Goal: Contribute content: Contribute content

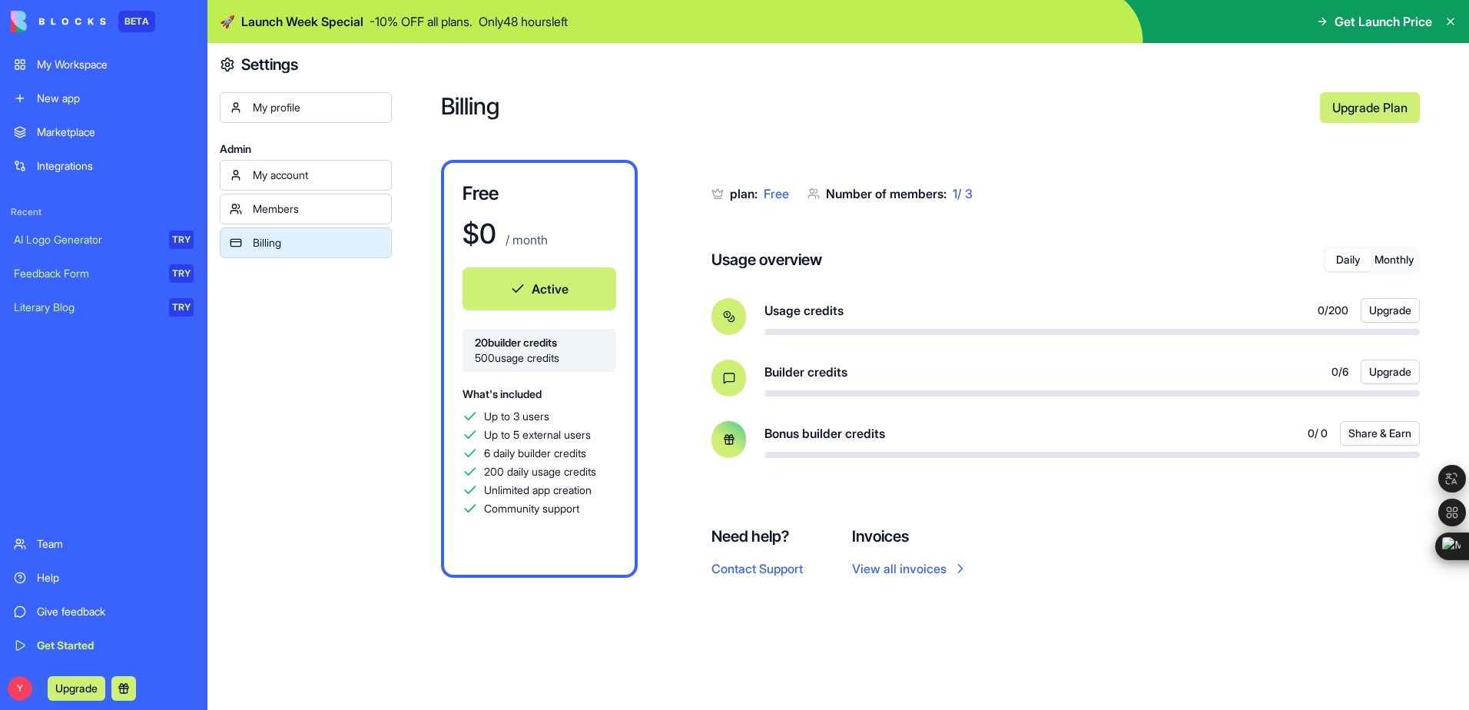
click at [76, 105] on div "New app" at bounding box center [115, 98] width 157 height 15
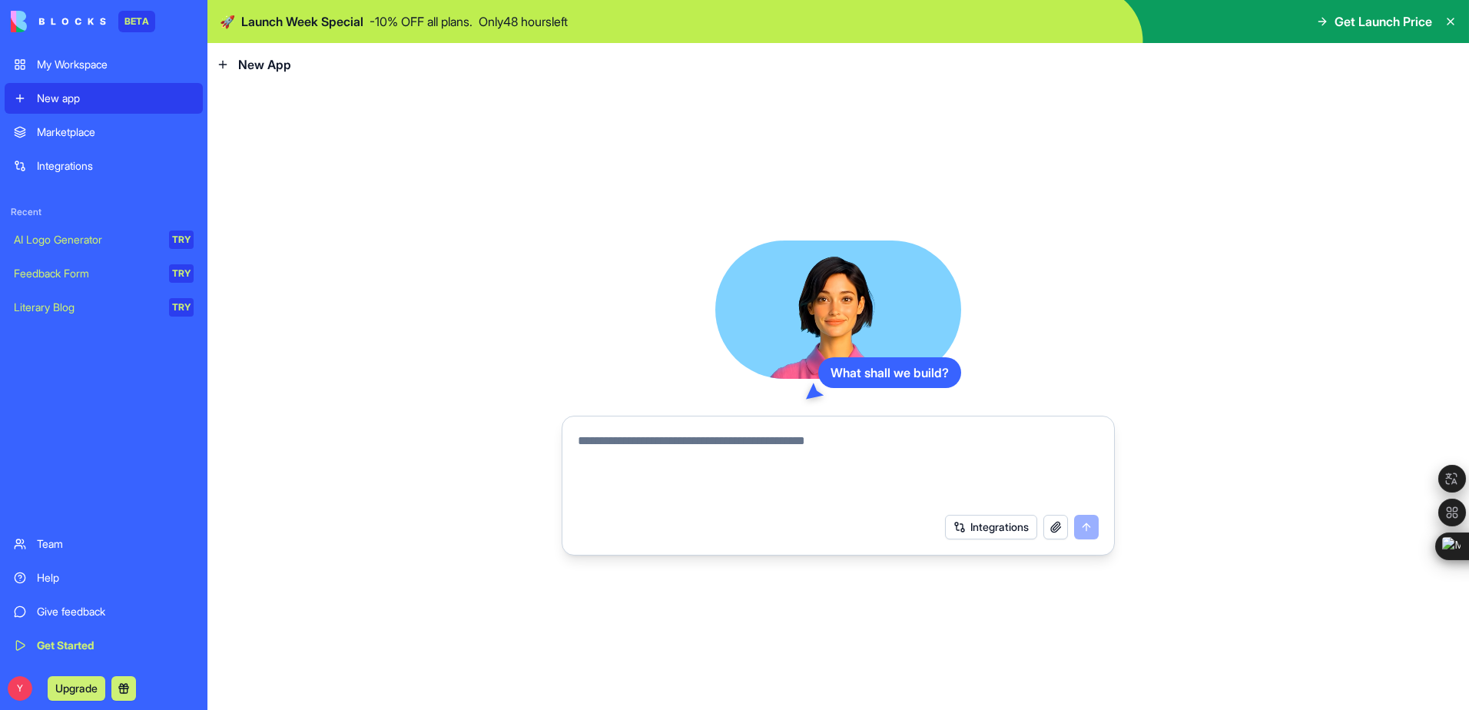
click at [58, 134] on div "Marketplace" at bounding box center [115, 131] width 157 height 15
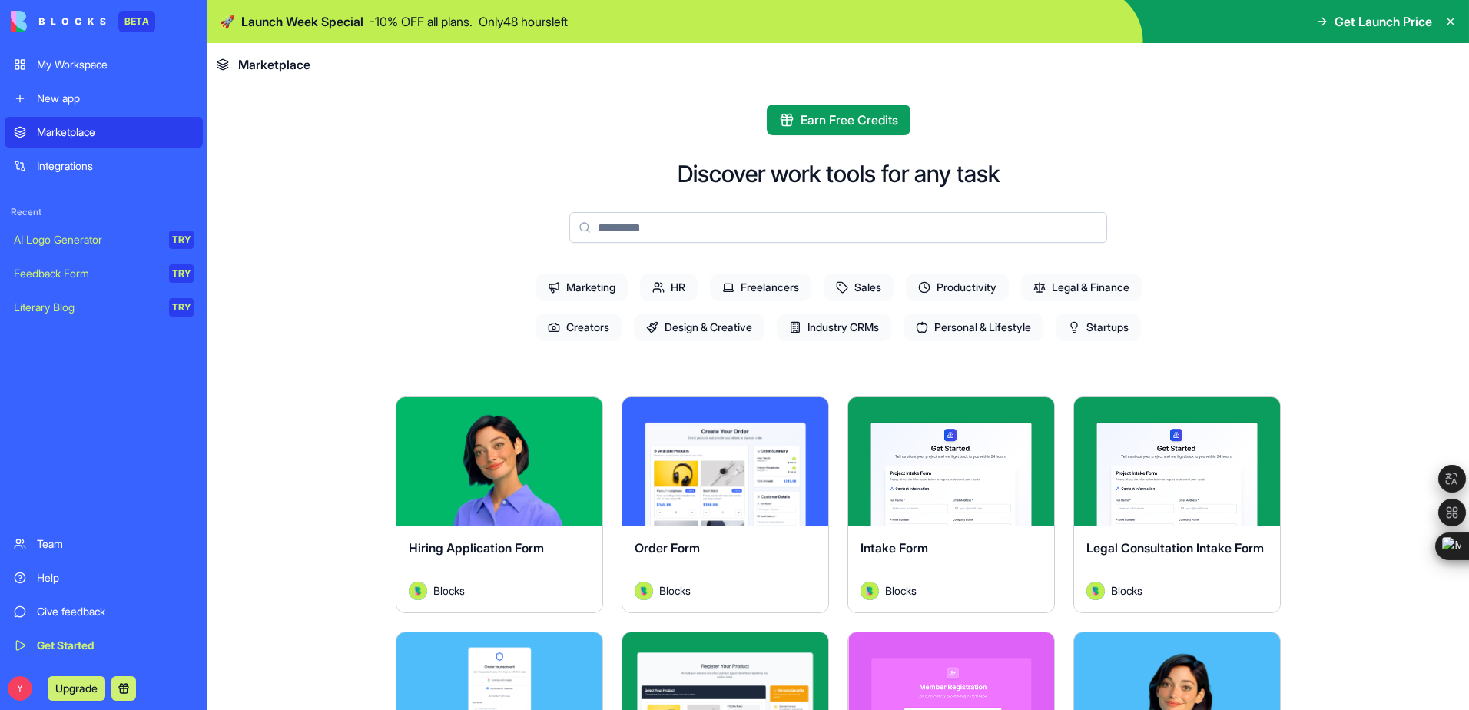
click at [56, 99] on div "New app" at bounding box center [115, 98] width 157 height 15
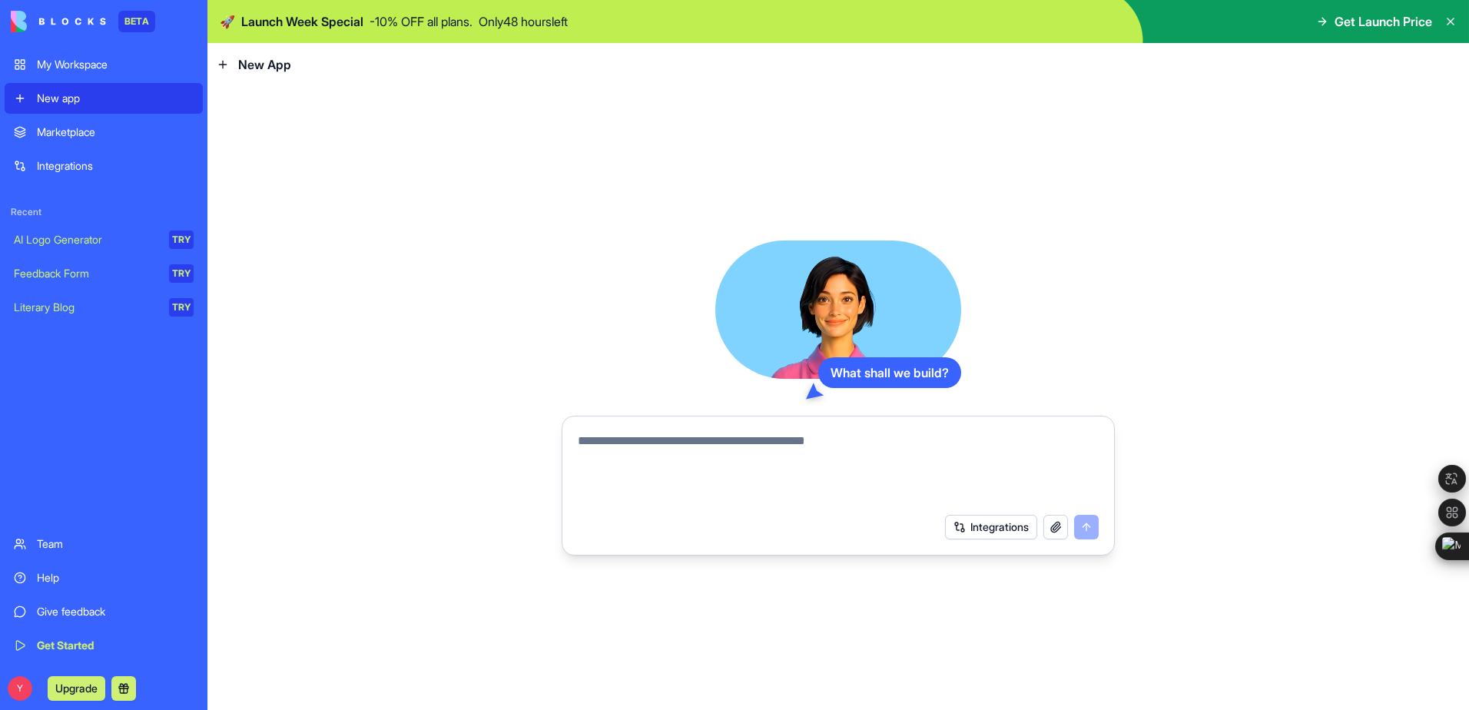
click at [775, 493] on textarea at bounding box center [838, 469] width 521 height 74
type textarea "**********"
click at [1087, 532] on button "submit" at bounding box center [1086, 527] width 25 height 25
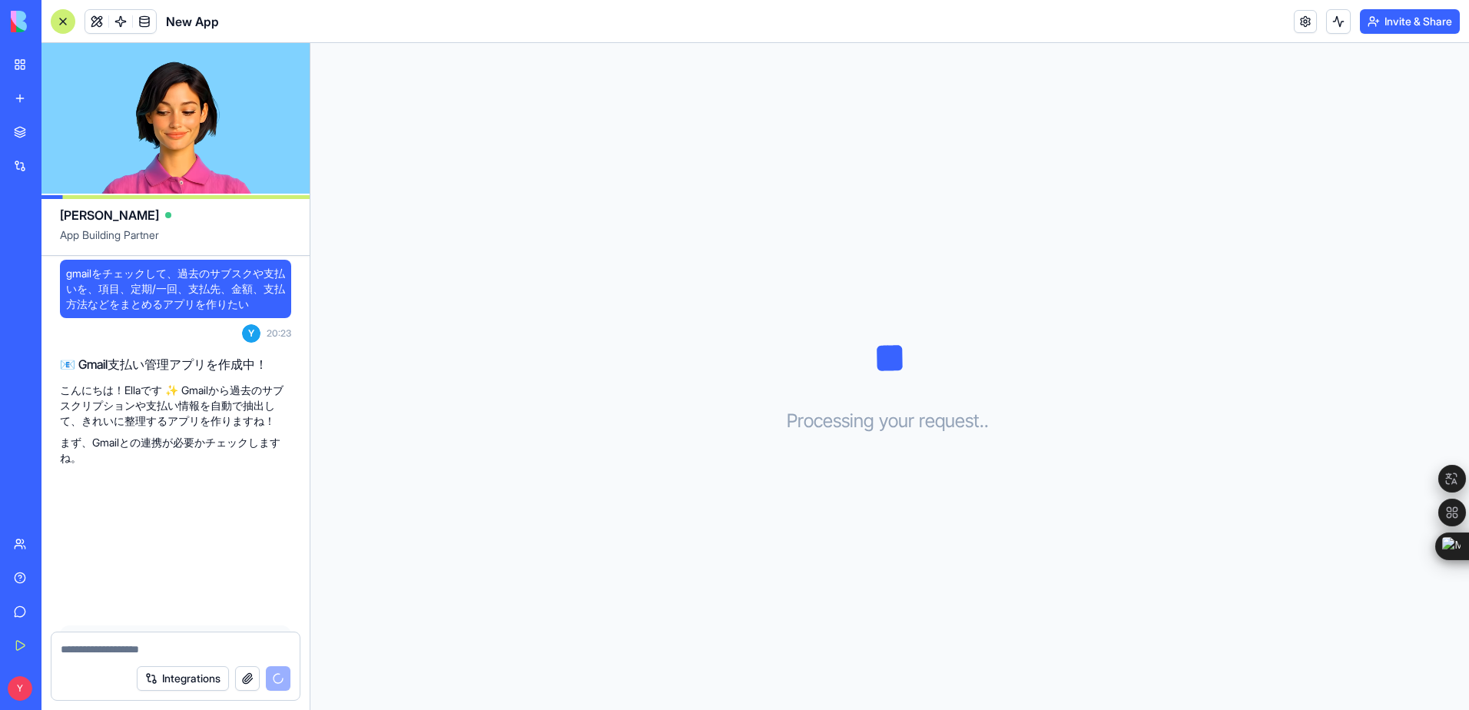
scroll to position [153, 0]
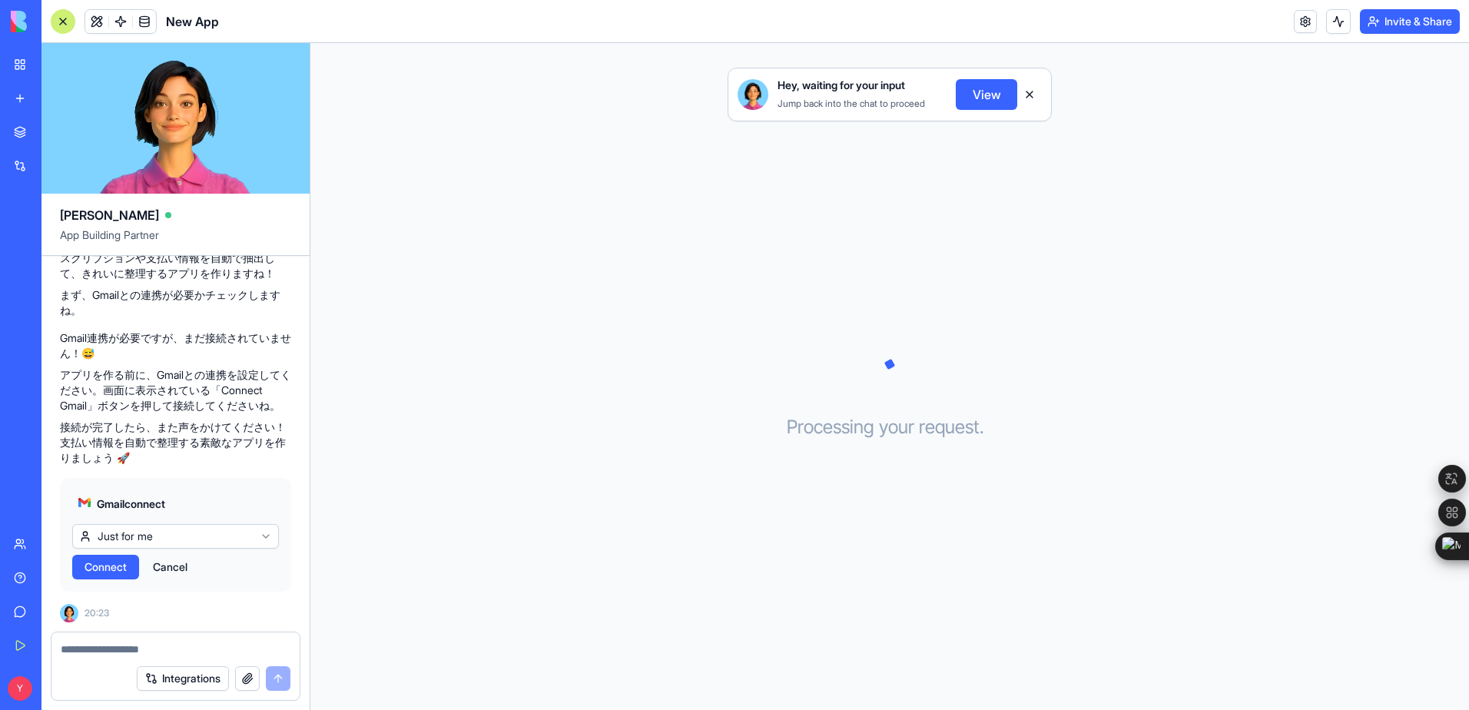
click at [982, 95] on button "View" at bounding box center [986, 94] width 61 height 31
click at [983, 99] on button "View" at bounding box center [986, 94] width 61 height 31
click at [121, 568] on span "Connect" at bounding box center [106, 566] width 42 height 15
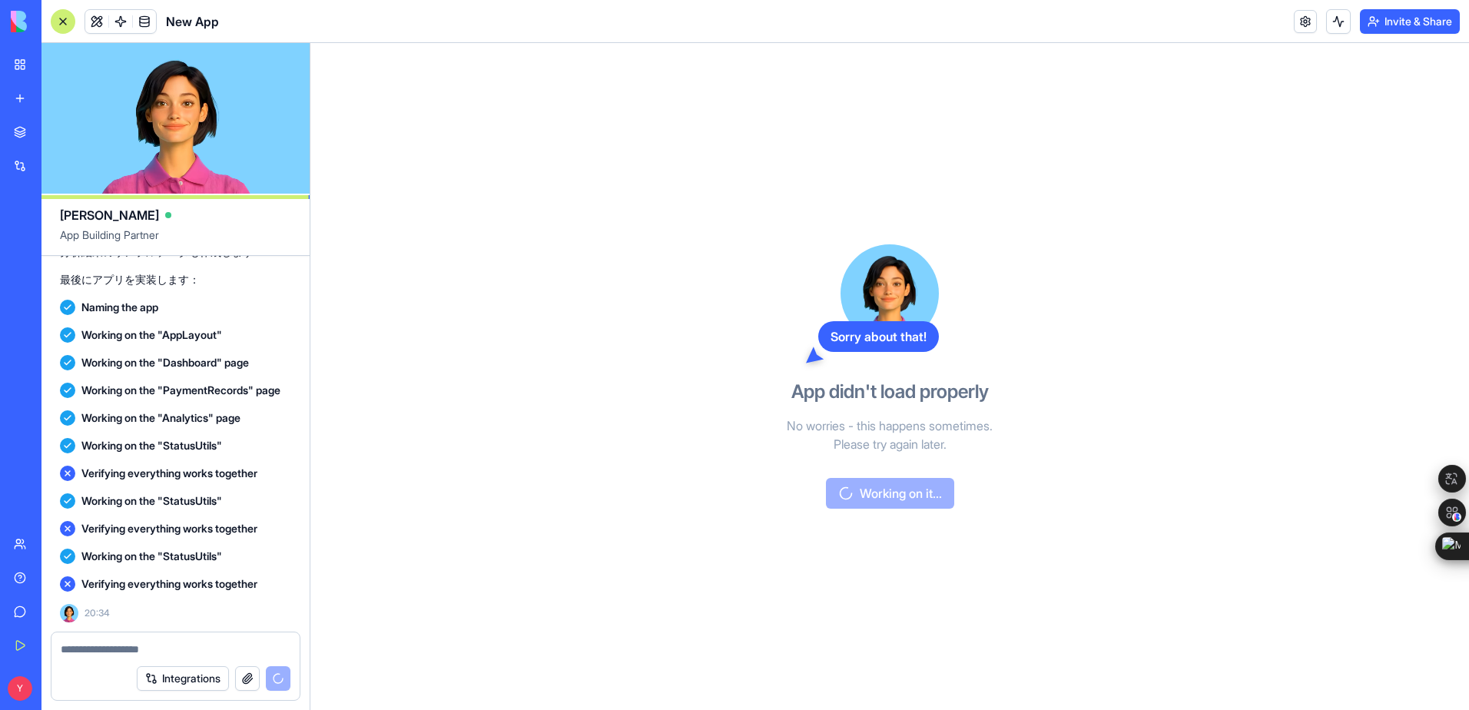
click at [213, 651] on textarea at bounding box center [176, 648] width 230 height 15
type textarea "**********"
click at [164, 616] on div "Verifying everything works together 20:34" at bounding box center [175, 596] width 231 height 52
drag, startPoint x: 893, startPoint y: 469, endPoint x: 860, endPoint y: 439, distance: 44.6
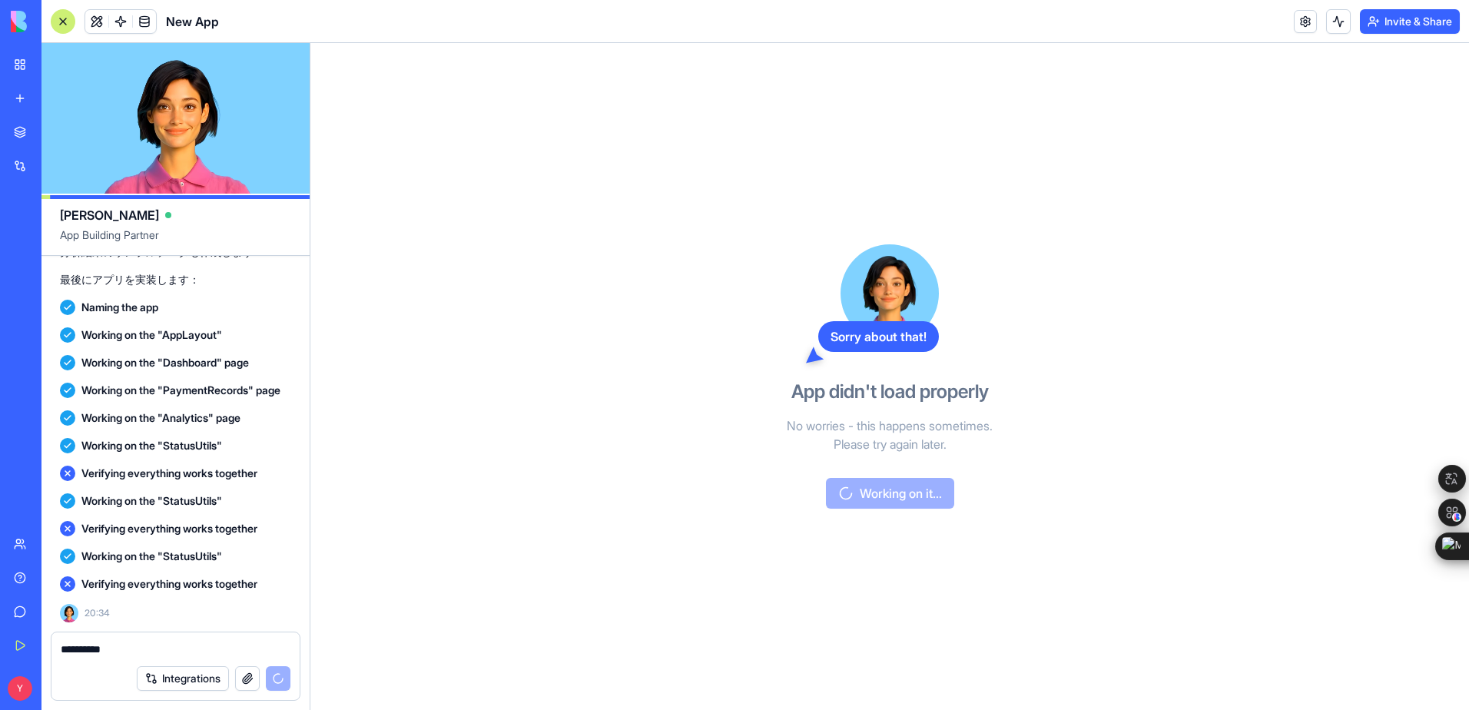
click at [893, 470] on div "Sorry about that! App didn't load properly No worries - this happens sometimes.…" at bounding box center [889, 376] width 353 height 667
click at [847, 338] on div "Sorry about that!" at bounding box center [878, 336] width 121 height 31
click at [280, 681] on div "Integrations" at bounding box center [214, 678] width 154 height 25
click at [184, 684] on button "Integrations" at bounding box center [183, 678] width 92 height 25
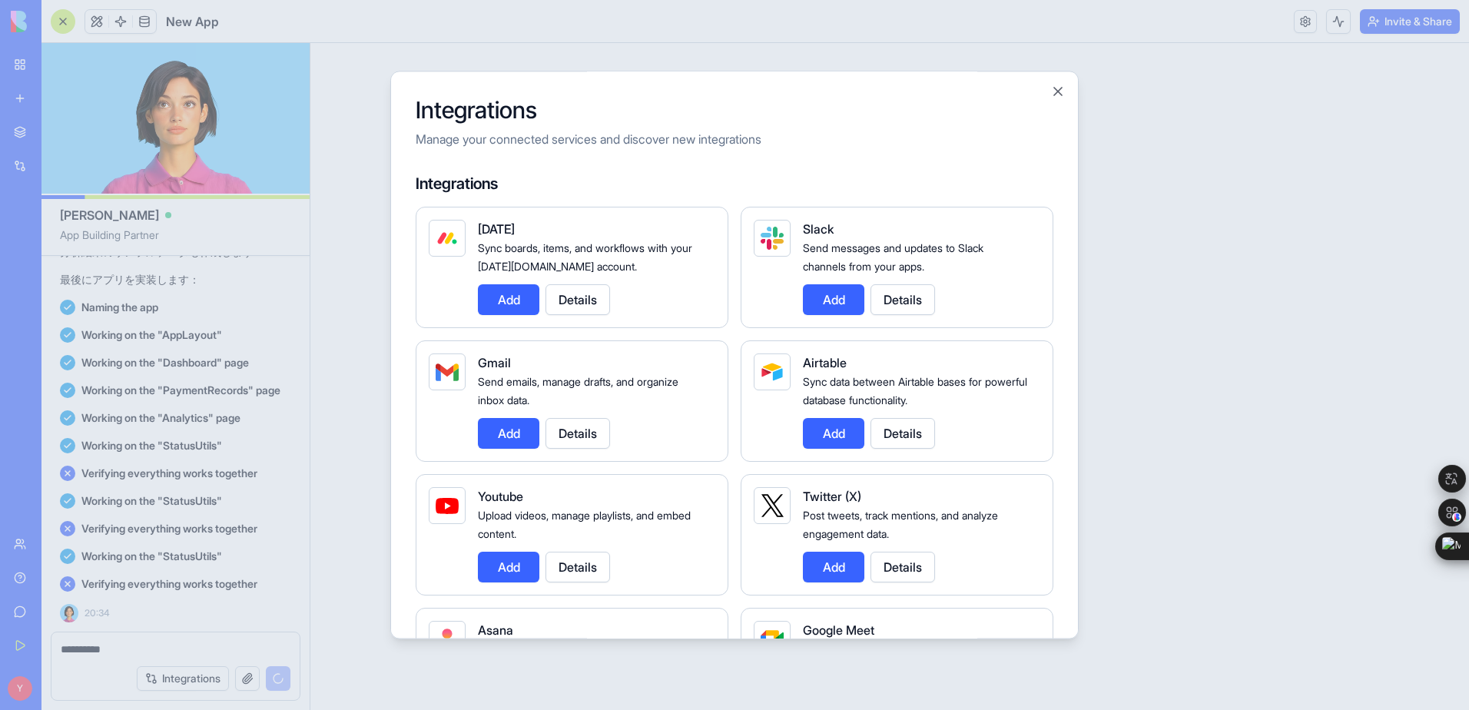
click at [134, 648] on div at bounding box center [734, 355] width 1469 height 710
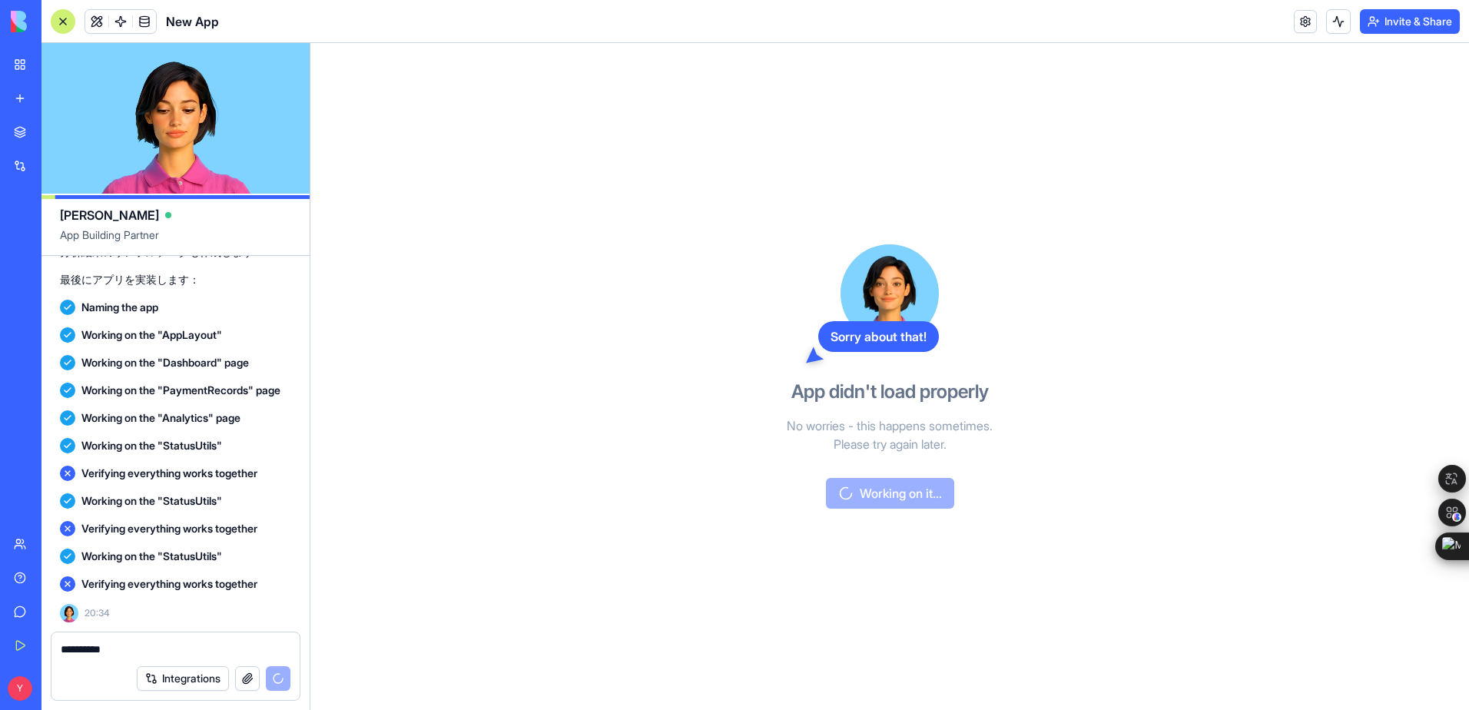
click at [179, 691] on div "Integrations" at bounding box center [175, 678] width 248 height 43
click at [182, 681] on button "Integrations" at bounding box center [183, 678] width 92 height 25
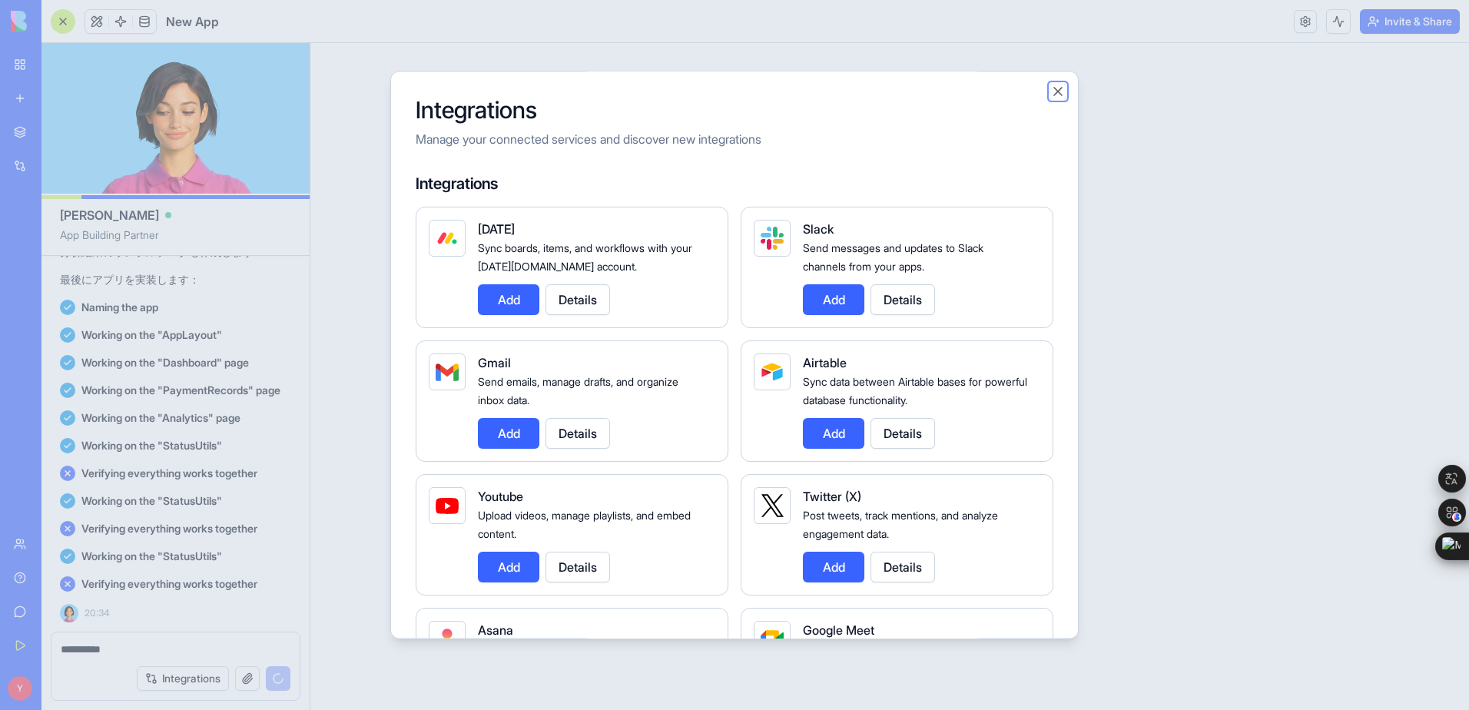
click at [1060, 92] on button "Close" at bounding box center [1057, 91] width 15 height 15
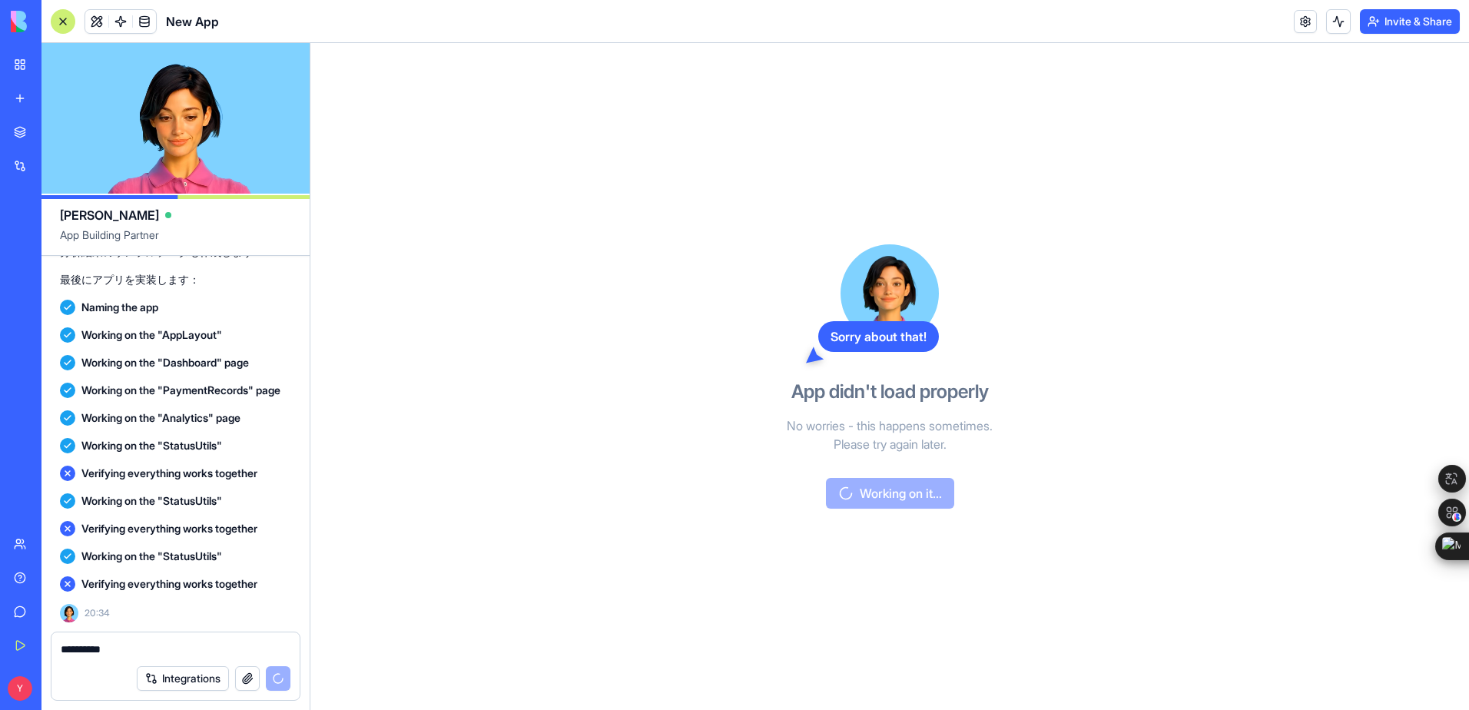
click at [65, 26] on div at bounding box center [63, 21] width 25 height 25
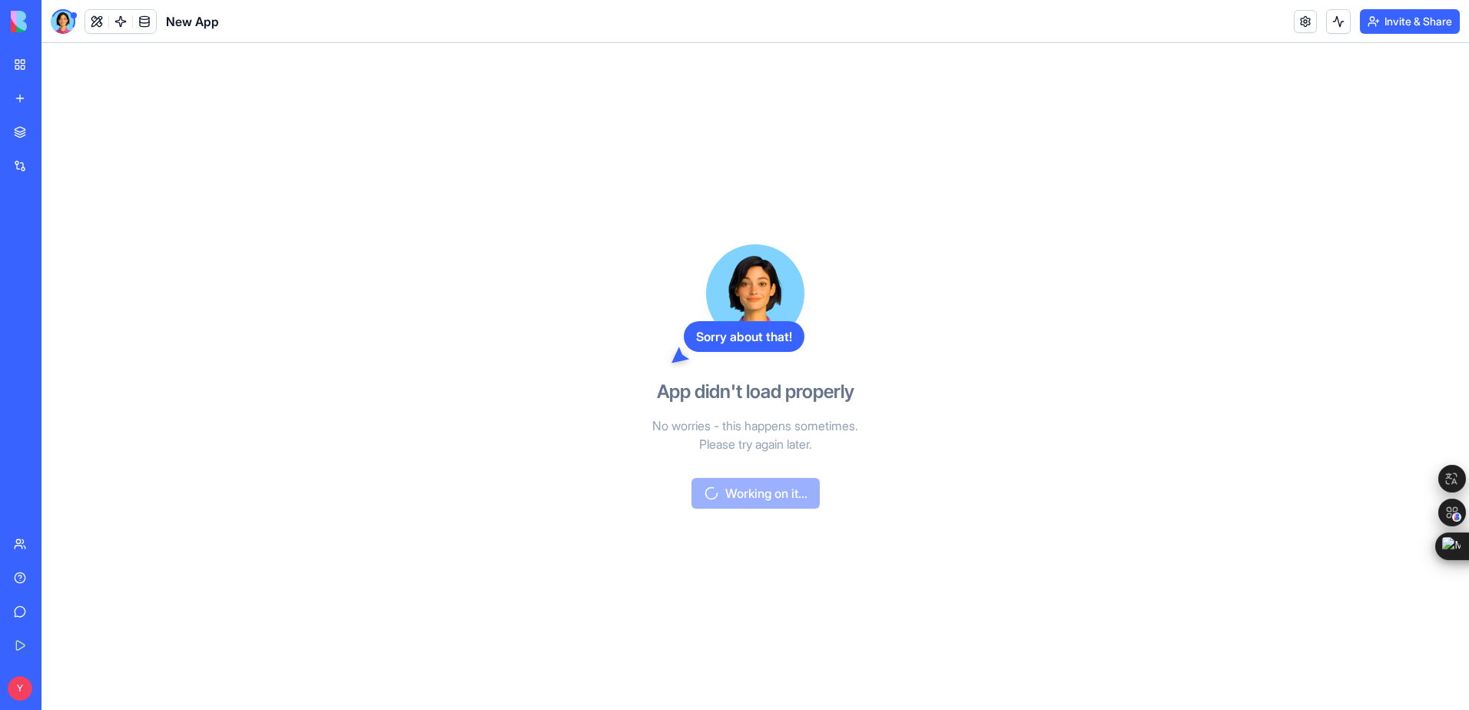
click at [314, 283] on div "Sorry about that! App didn't load properly No worries - this happens sometimes.…" at bounding box center [754, 376] width 1427 height 667
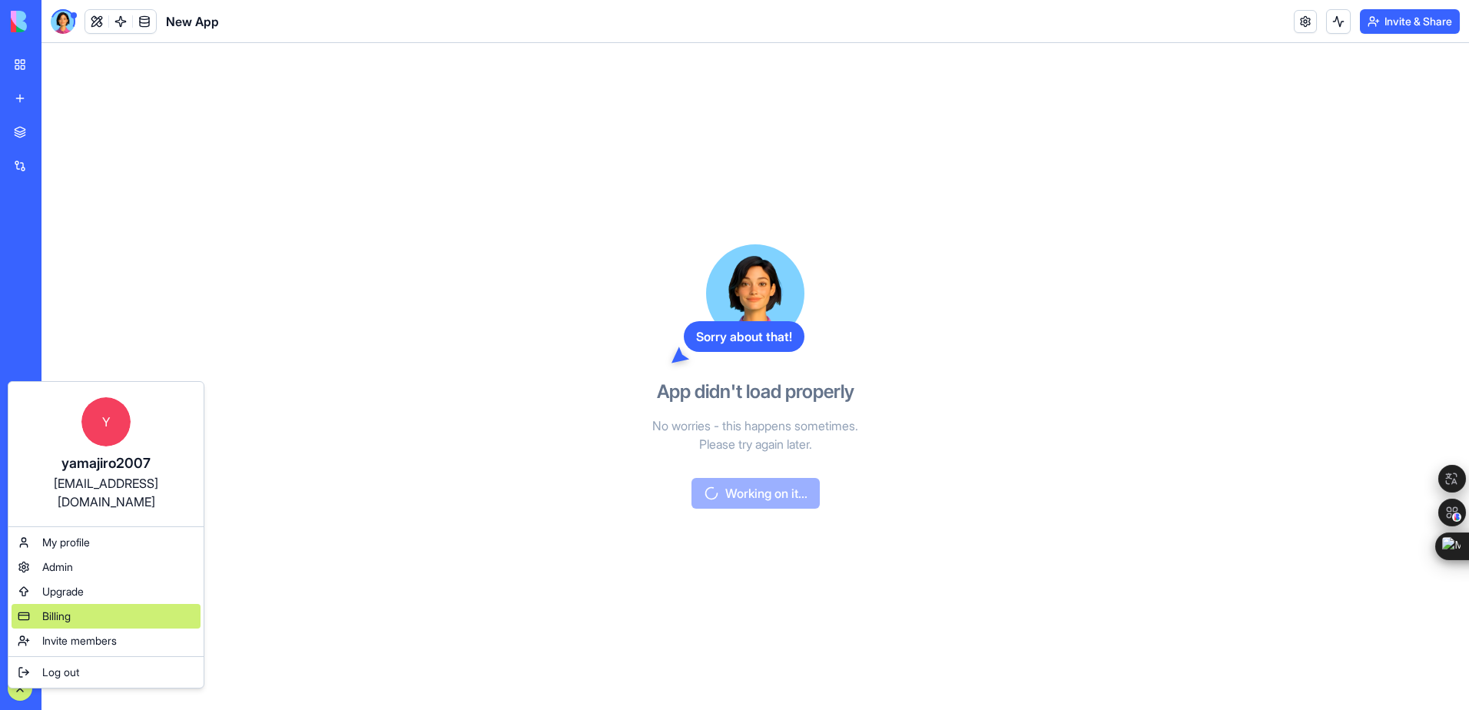
click at [88, 605] on div "Billing" at bounding box center [106, 616] width 189 height 25
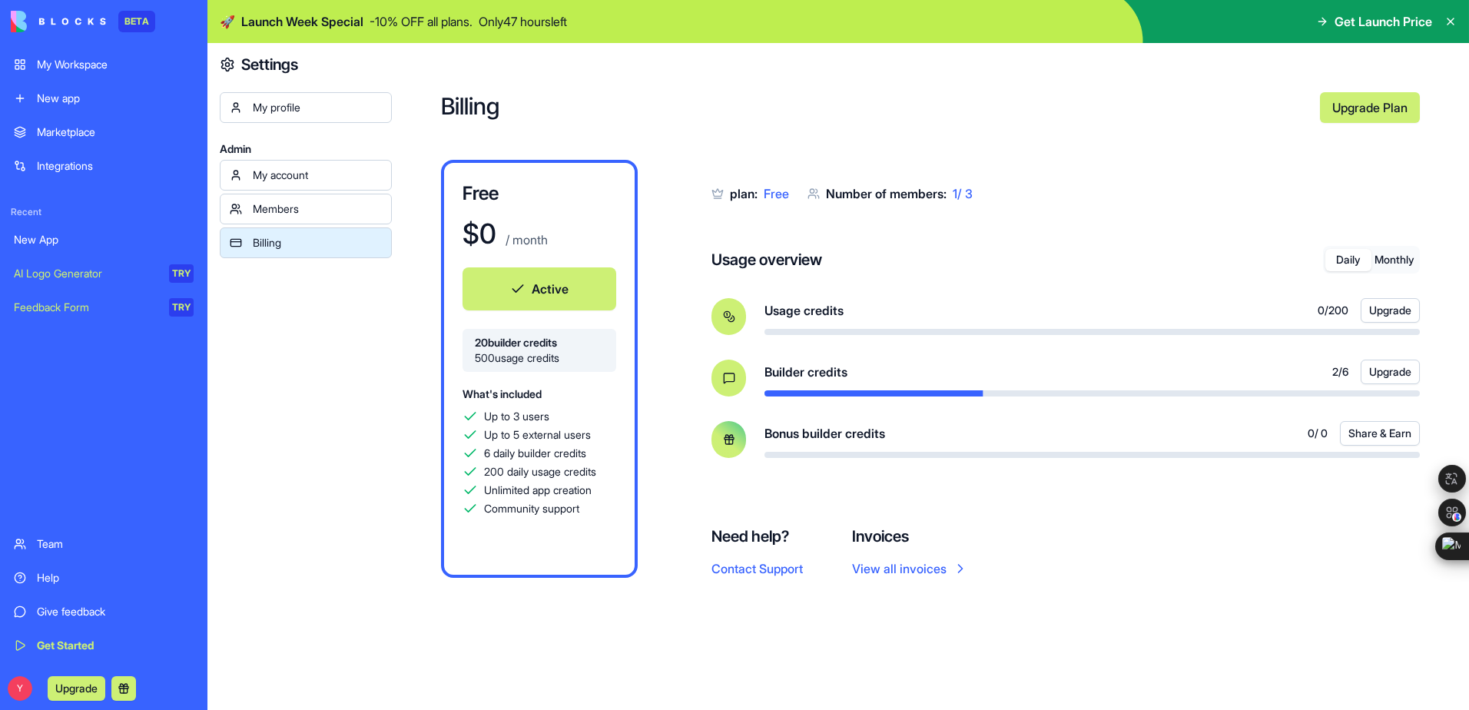
click at [323, 389] on div "My profile Admin My account Members Billing" at bounding box center [306, 425] width 172 height 667
click at [1385, 260] on button "Monthly" at bounding box center [1394, 260] width 46 height 22
click at [1348, 264] on button "Daily" at bounding box center [1348, 260] width 46 height 22
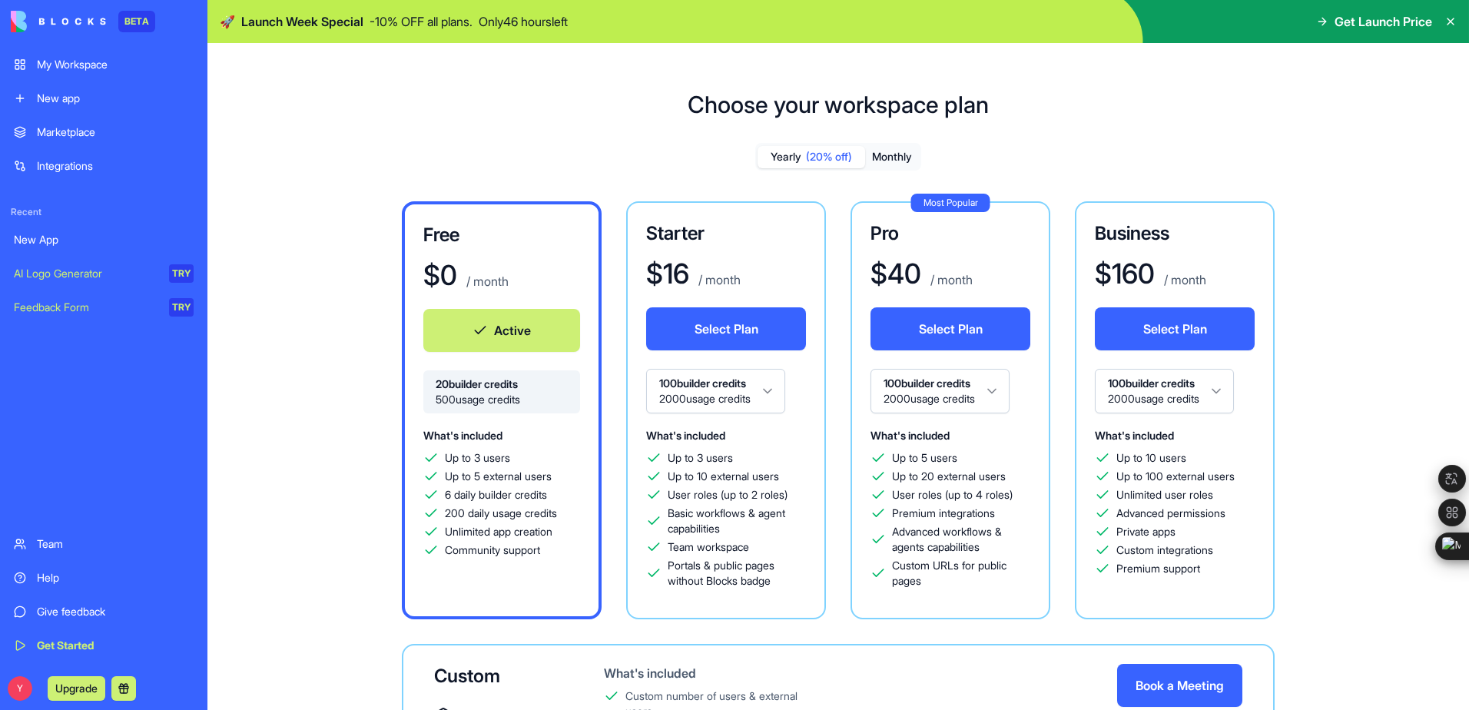
click at [92, 65] on div "My Workspace" at bounding box center [115, 64] width 157 height 15
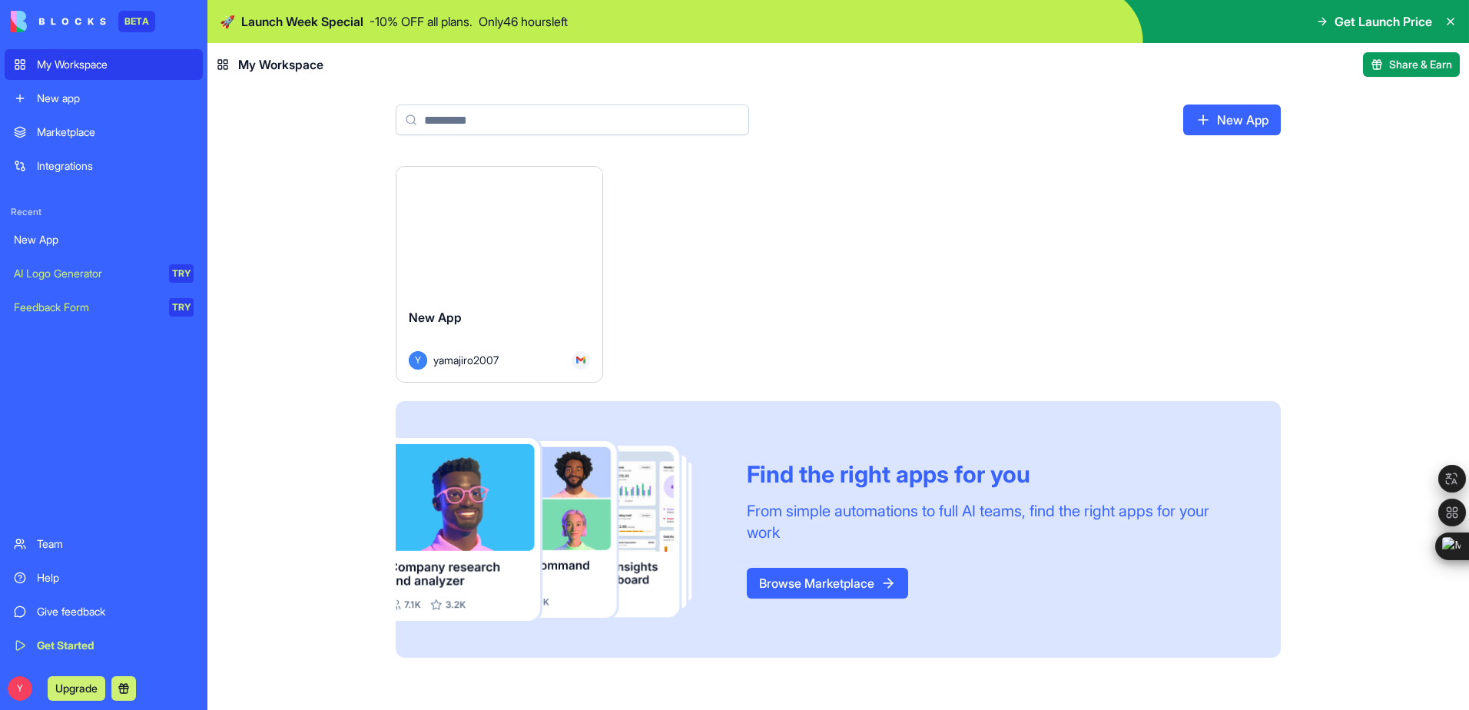
click at [79, 136] on div "Marketplace" at bounding box center [115, 131] width 157 height 15
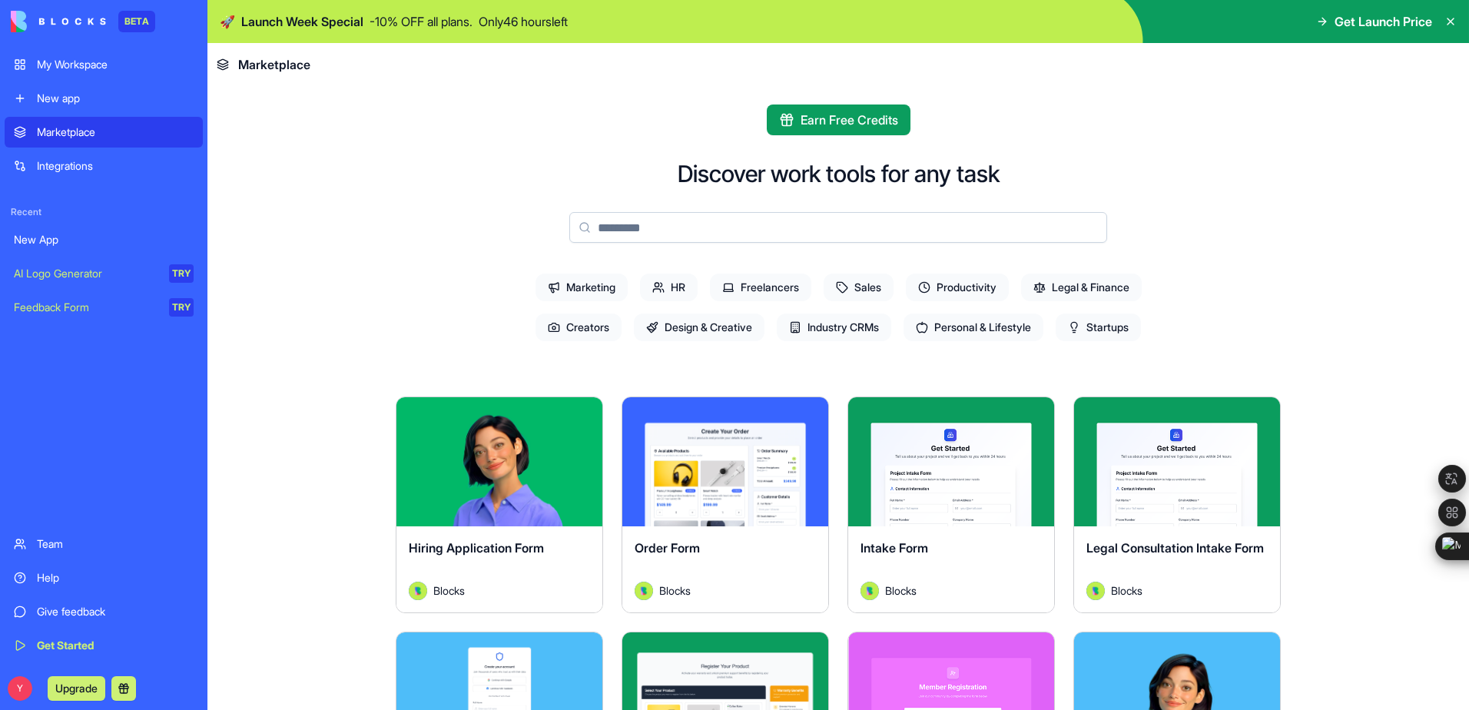
click at [75, 101] on div "New app" at bounding box center [115, 98] width 157 height 15
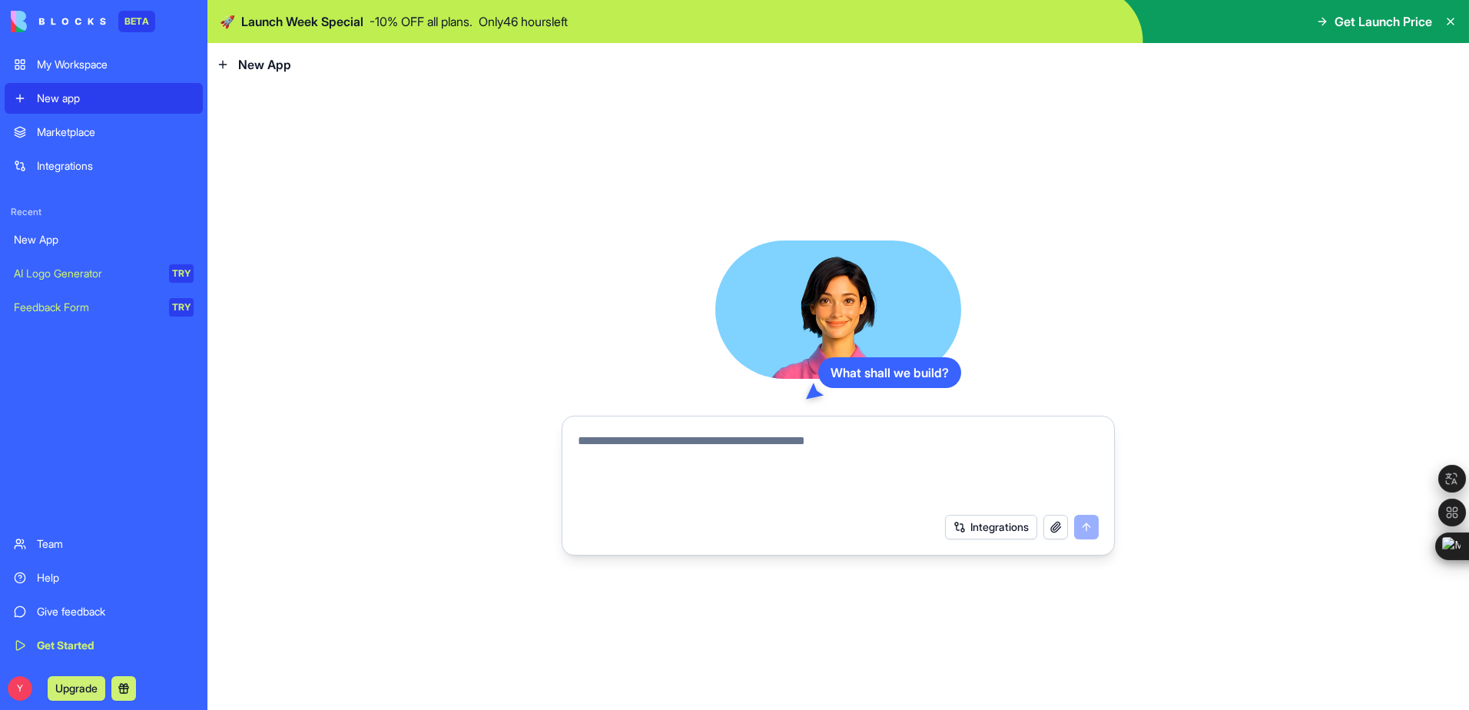
click at [594, 492] on textarea at bounding box center [838, 469] width 521 height 74
click at [590, 437] on textarea at bounding box center [838, 469] width 521 height 74
